Goal: Task Accomplishment & Management: Manage account settings

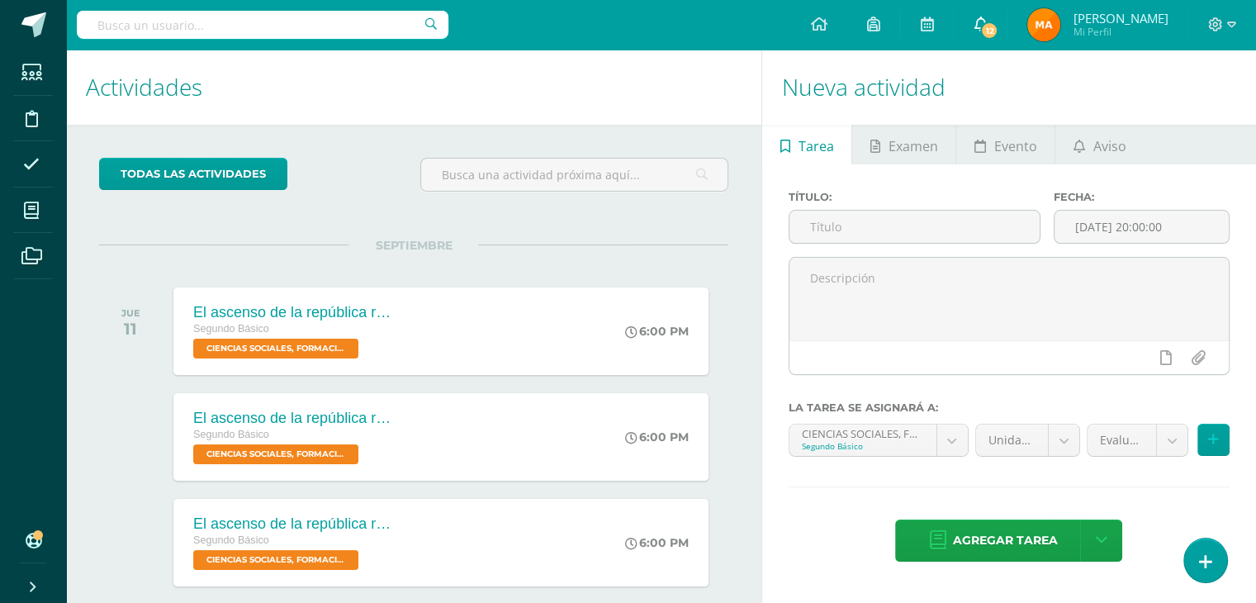
click at [1007, 45] on link "12" at bounding box center [980, 25] width 53 height 50
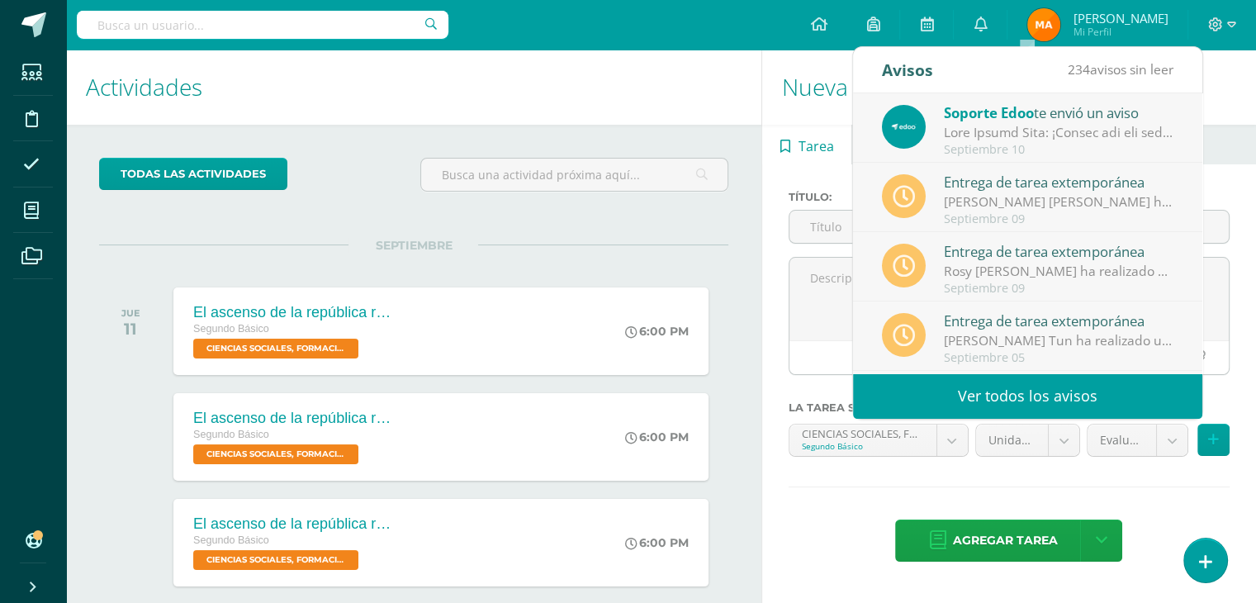
click at [997, 199] on div "[PERSON_NAME] [PERSON_NAME] ha realizado una entrega extemporánea en Ciencias S…" at bounding box center [1059, 201] width 230 height 19
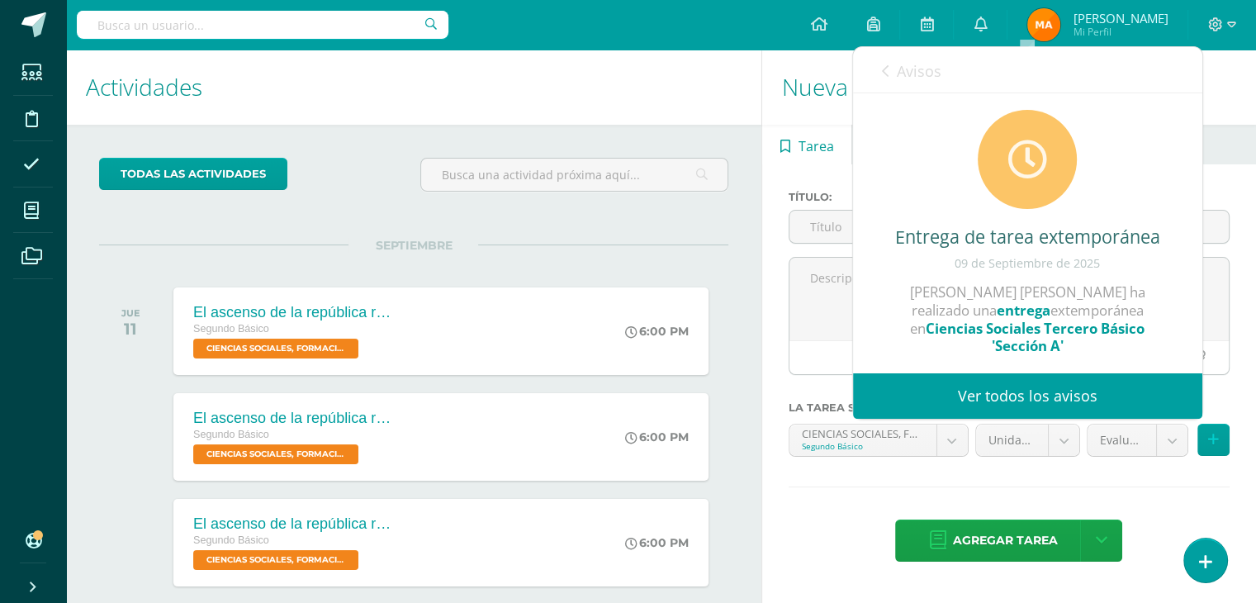
click at [1028, 343] on strong "Ciencias Sociales Tercero Básico 'Sección A'" at bounding box center [1035, 337] width 219 height 37
click at [999, 396] on link "Ver todos los avisos" at bounding box center [1027, 395] width 349 height 45
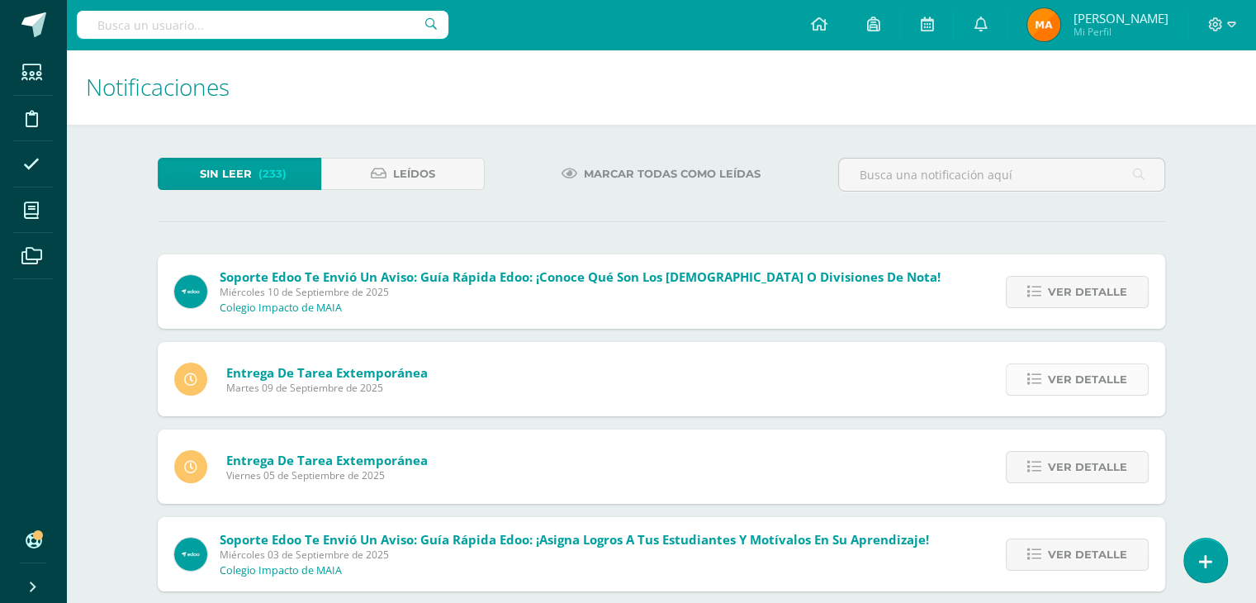
click at [1081, 375] on span "Ver detalle" at bounding box center [1087, 379] width 79 height 31
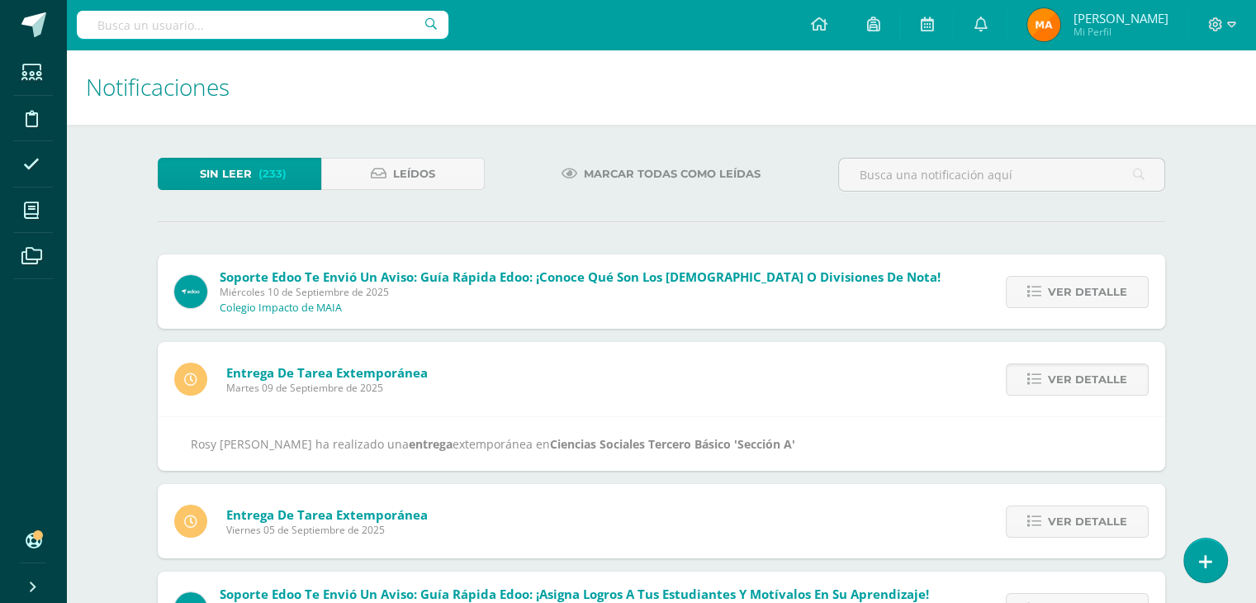
click at [421, 447] on strong "entrega" at bounding box center [431, 444] width 44 height 16
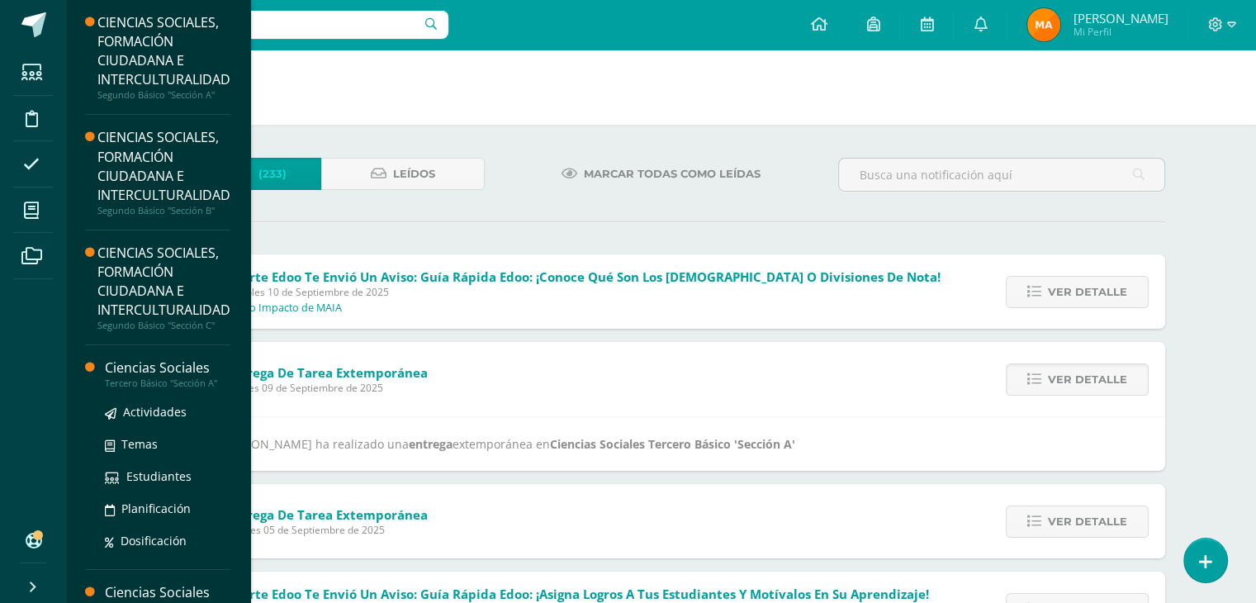
click at [142, 370] on div "Ciencias Sociales" at bounding box center [168, 368] width 126 height 19
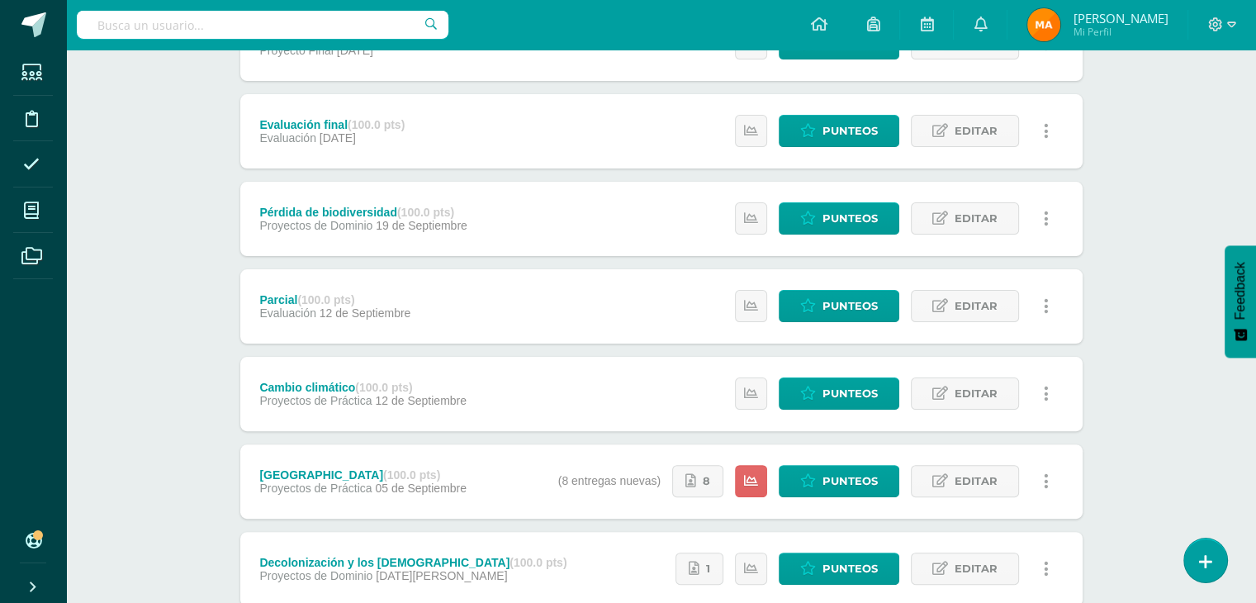
scroll to position [357, 0]
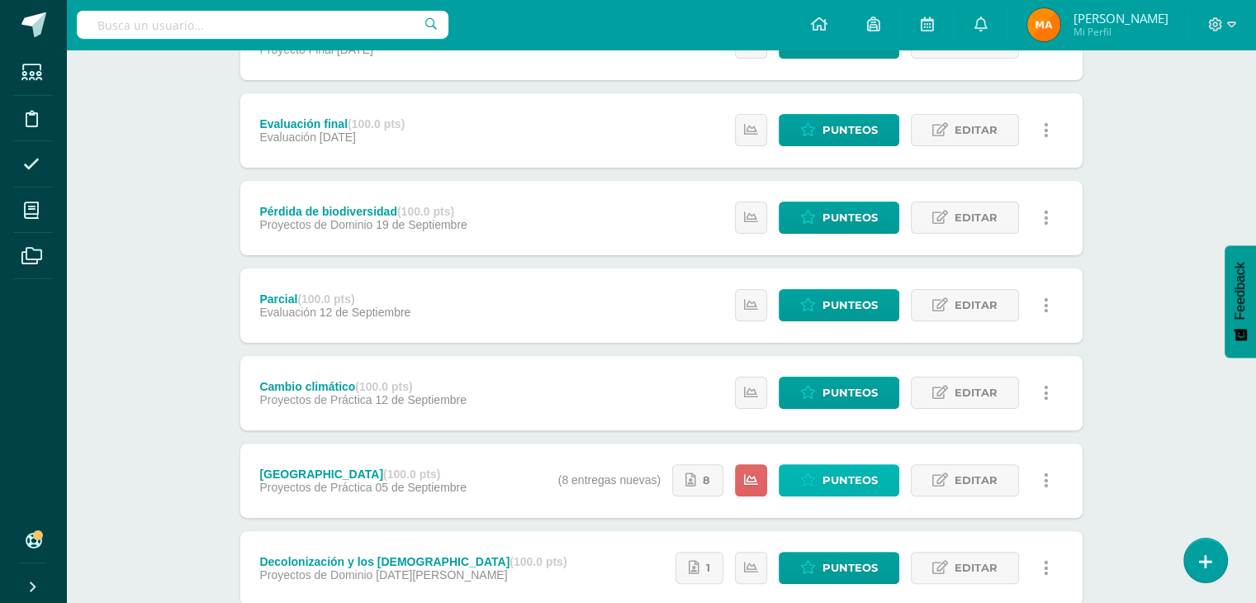
click at [819, 473] on link "Punteos" at bounding box center [839, 480] width 121 height 32
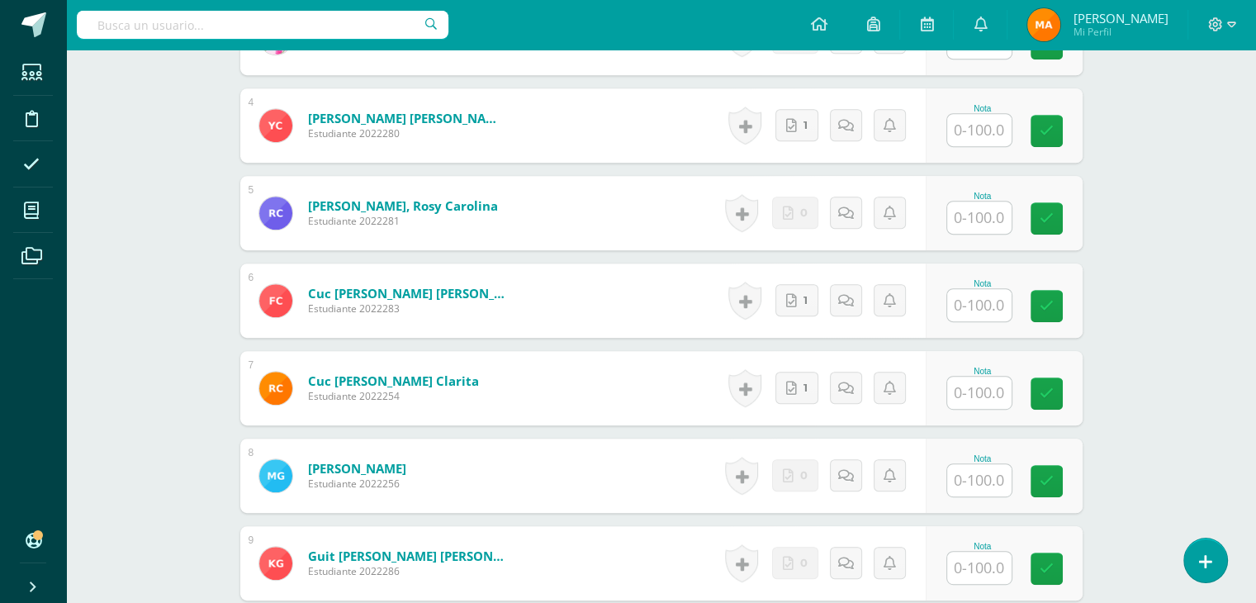
scroll to position [765, 0]
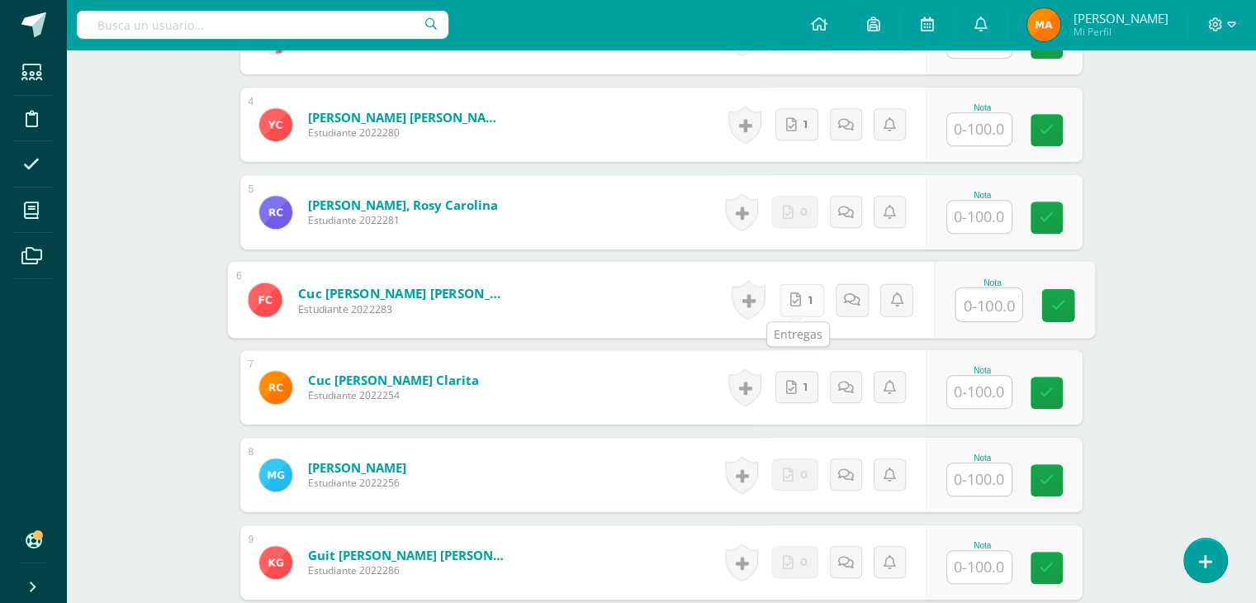
click at [794, 300] on icon at bounding box center [796, 299] width 11 height 14
